Goal: Check status: Check status

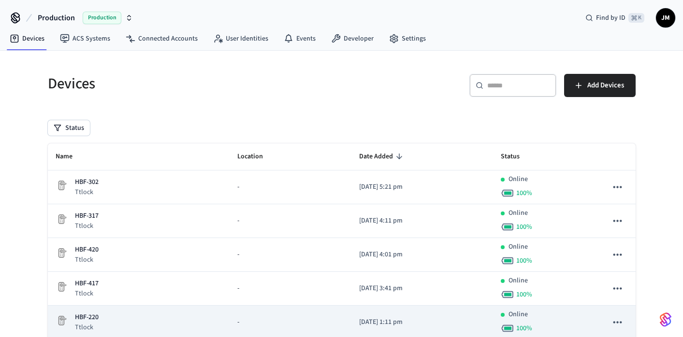
click at [600, 316] on td "sticky table" at bounding box center [617, 323] width 36 height 34
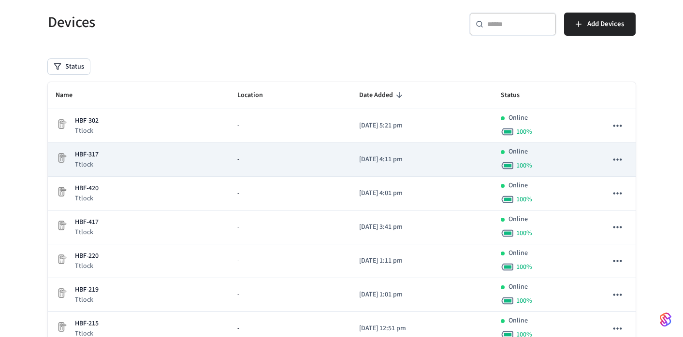
scroll to position [63, 0]
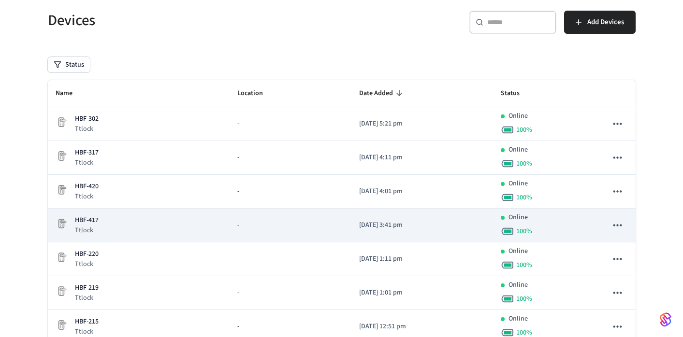
click at [126, 236] on td "HBF-417 Ttlock" at bounding box center [139, 226] width 182 height 34
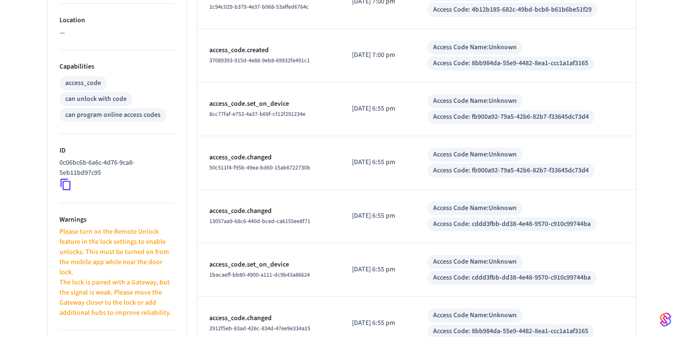
scroll to position [365, 0]
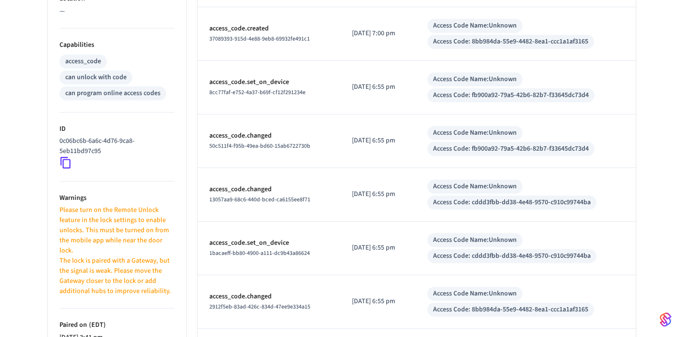
click at [103, 271] on p "The lock is paired with a Gateway, but the signal is weak. Please move the Gate…" at bounding box center [116, 276] width 115 height 41
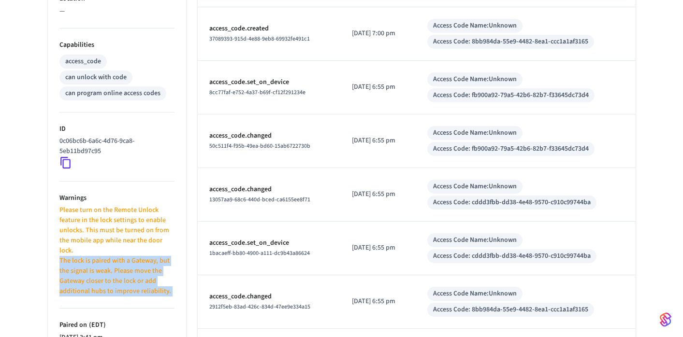
click at [103, 271] on p "The lock is paired with a Gateway, but the signal is weak. Please move the Gate…" at bounding box center [116, 276] width 115 height 41
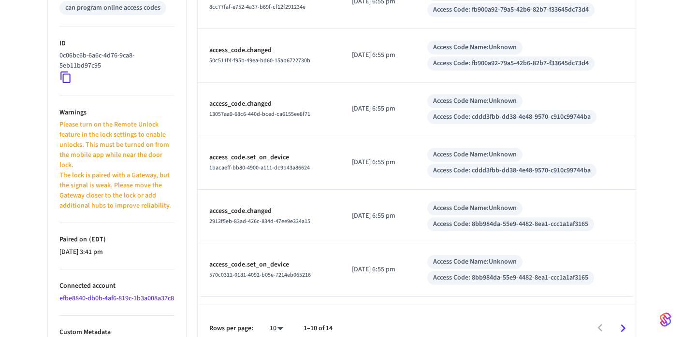
scroll to position [456, 0]
